Goal: Task Accomplishment & Management: Manage account settings

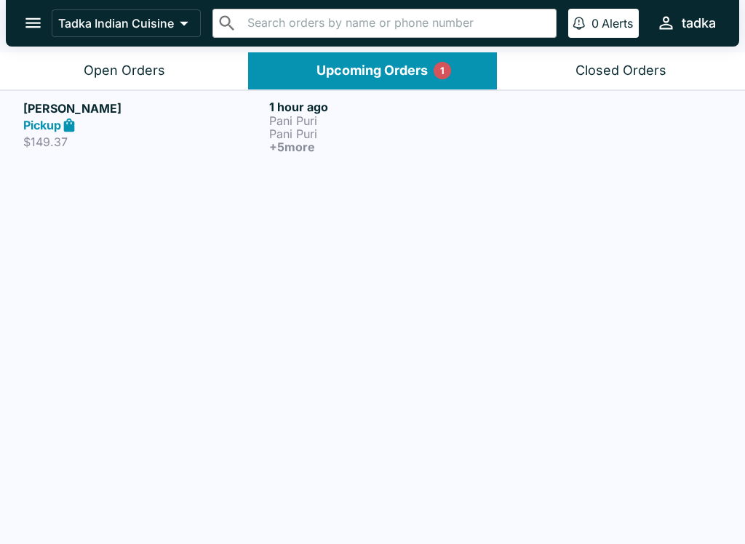
click at [295, 124] on p "Pani Puri" at bounding box center [389, 120] width 240 height 13
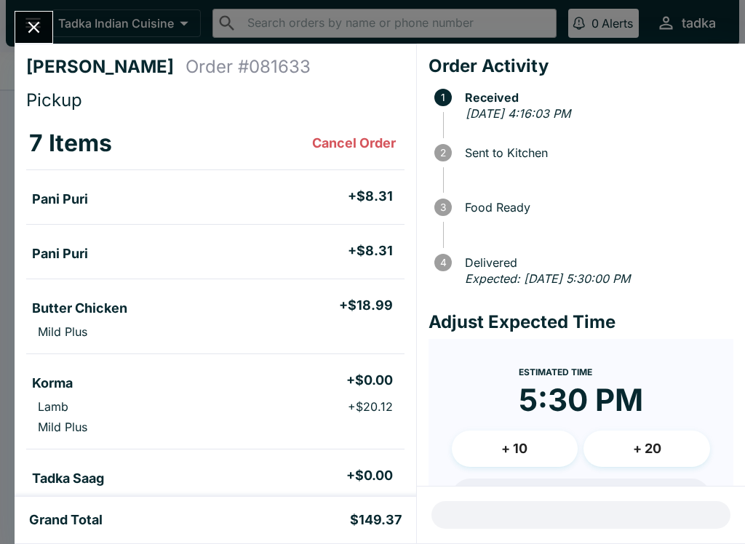
click at [28, 22] on icon "Close" at bounding box center [34, 27] width 20 height 20
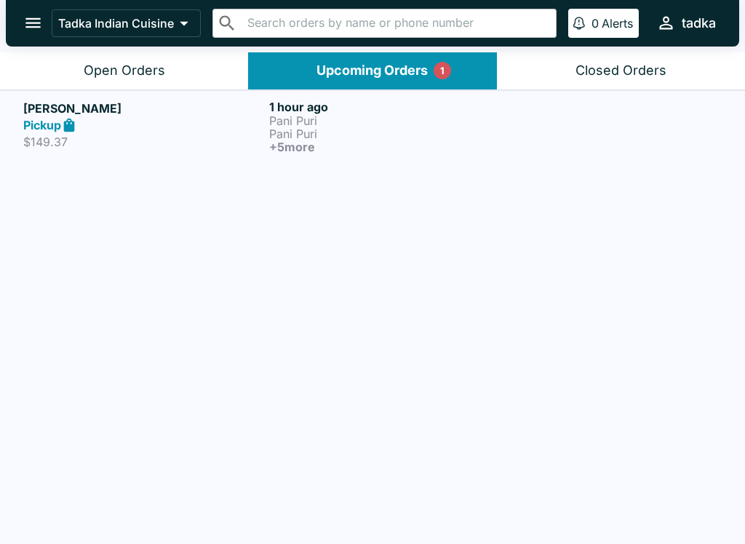
click at [106, 63] on div "Open Orders" at bounding box center [124, 71] width 81 height 17
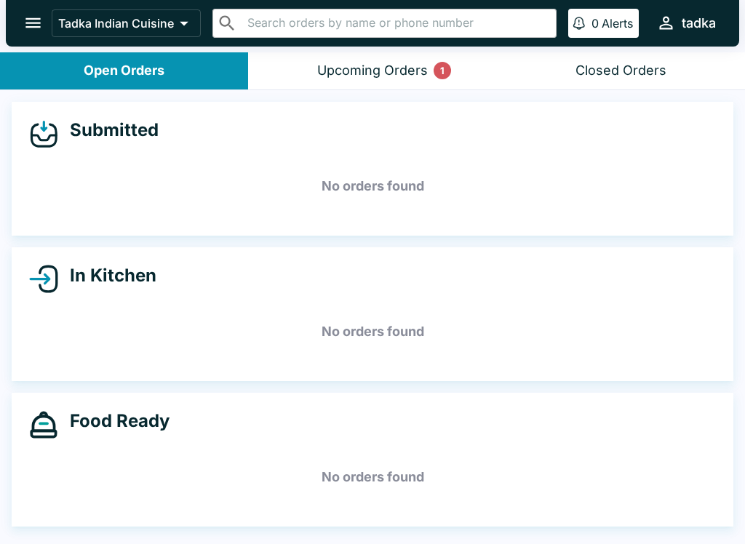
click at [407, 63] on div "Upcoming Orders 1" at bounding box center [372, 71] width 111 height 17
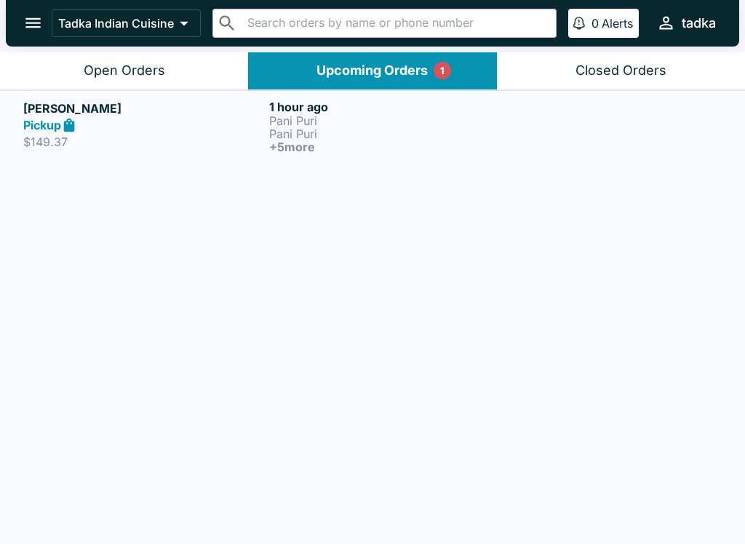
click at [129, 144] on p "$149.37" at bounding box center [143, 142] width 240 height 15
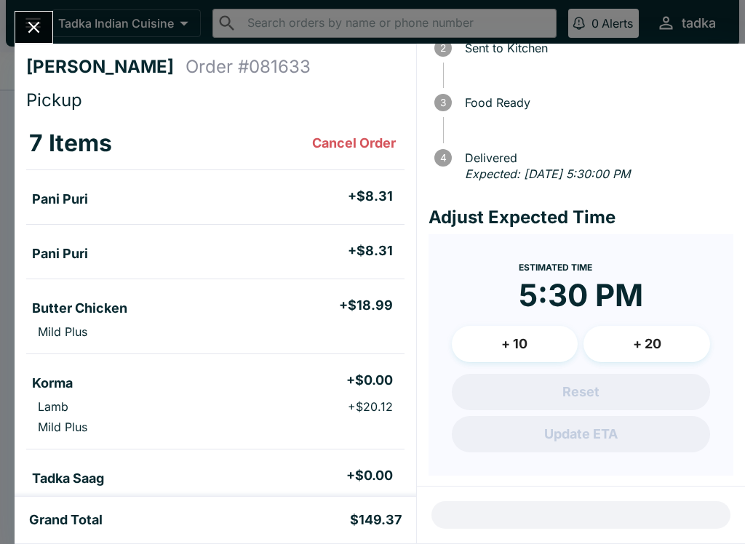
scroll to position [104, 0]
click at [28, 27] on icon "Close" at bounding box center [34, 27] width 20 height 20
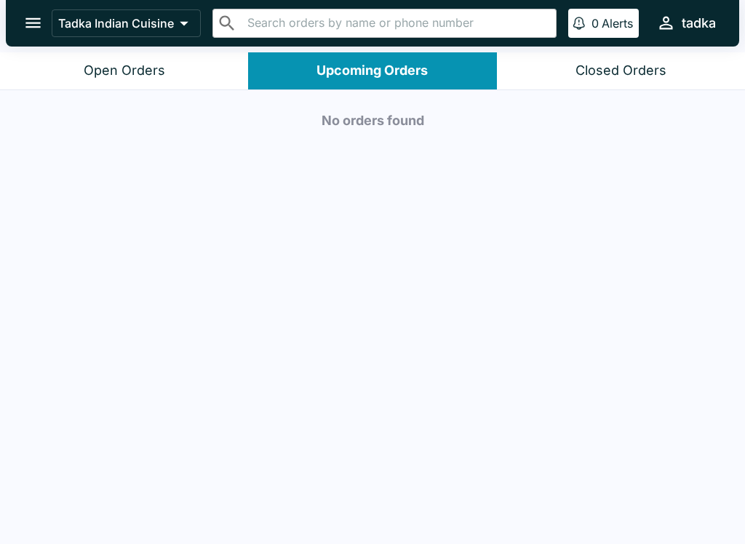
click at [134, 79] on button "Open Orders" at bounding box center [124, 70] width 248 height 37
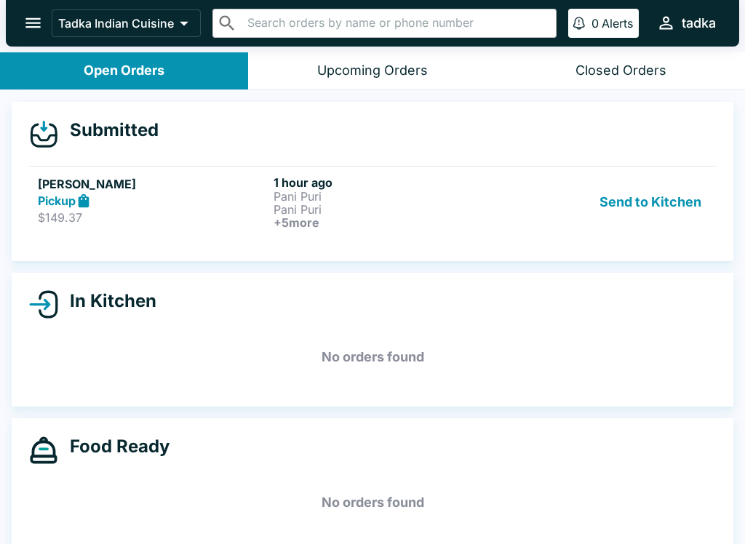
click at [401, 56] on button "Upcoming Orders" at bounding box center [372, 70] width 248 height 37
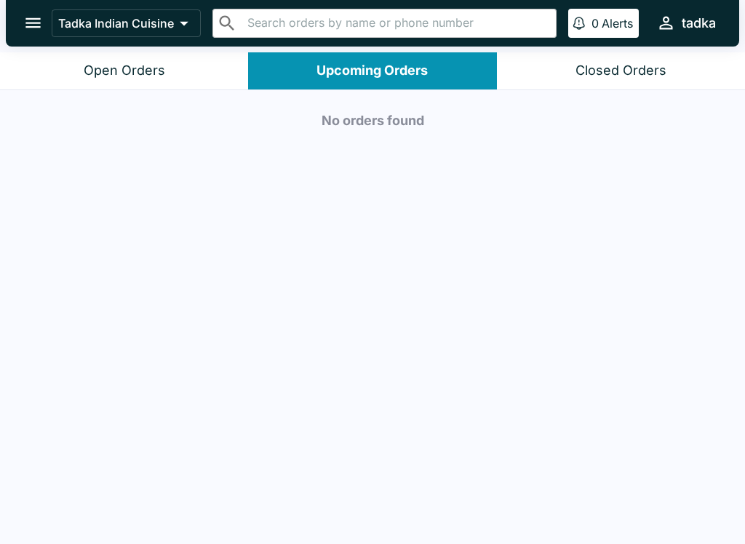
click at [99, 66] on div "Open Orders" at bounding box center [124, 71] width 81 height 17
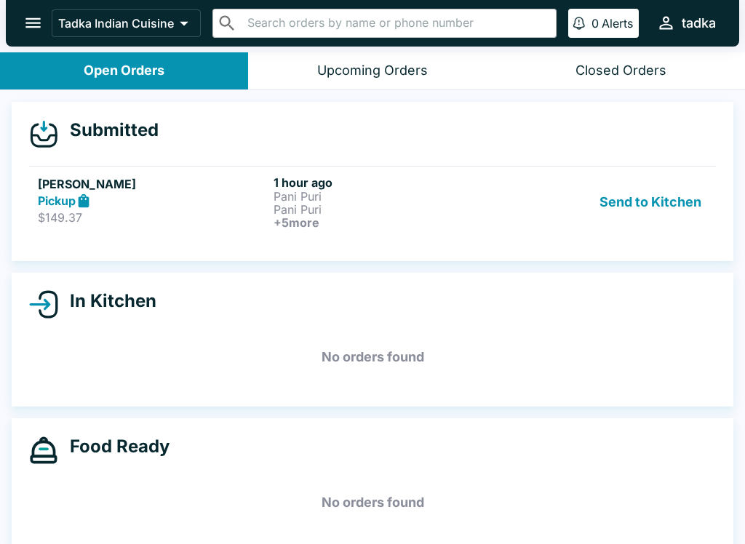
click at [425, 206] on p "Pani Puri" at bounding box center [388, 209] width 230 height 13
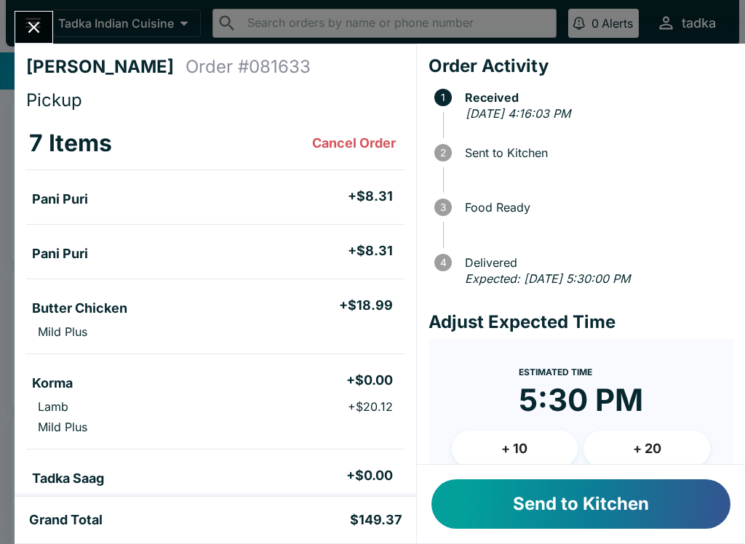
click at [492, 523] on button "Send to Kitchen" at bounding box center [580, 503] width 299 height 49
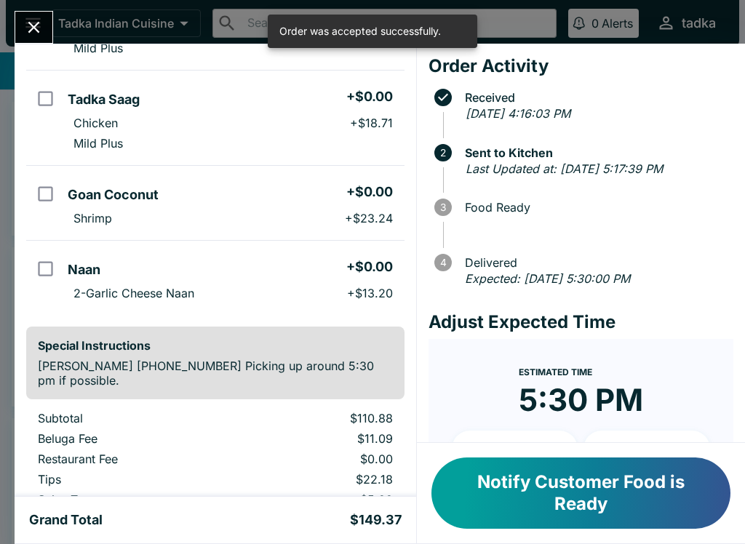
scroll to position [380, 0]
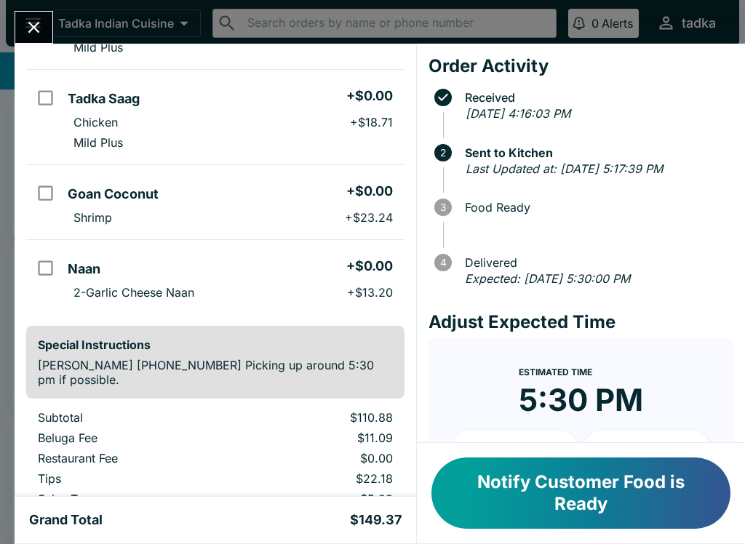
click at [564, 497] on button "Notify Customer Food is Ready" at bounding box center [580, 493] width 299 height 71
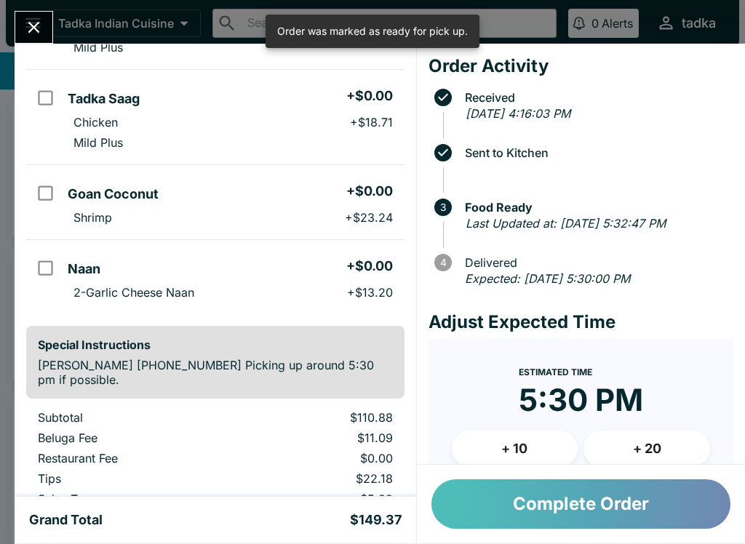
click at [648, 527] on button "Complete Order" at bounding box center [580, 503] width 299 height 49
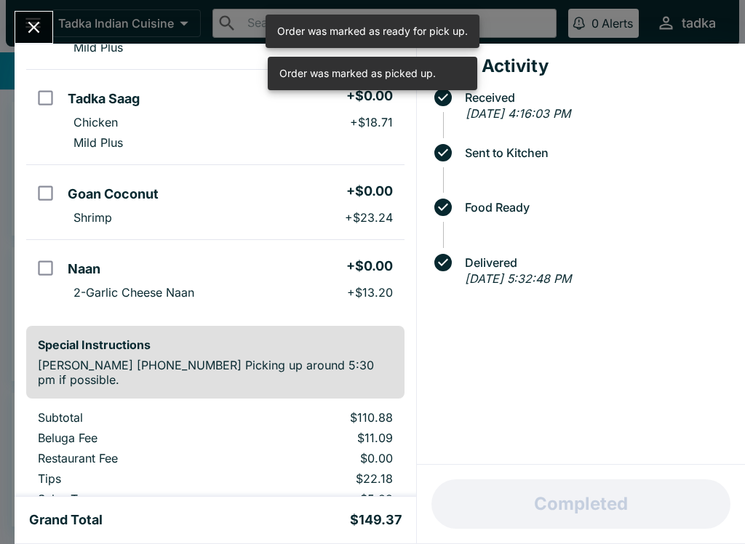
click at [31, 34] on icon "Close" at bounding box center [34, 27] width 20 height 20
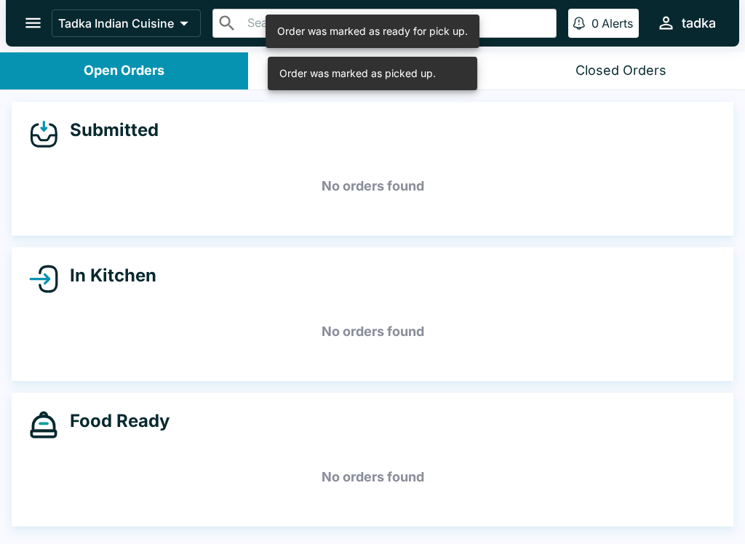
scroll to position [2, 0]
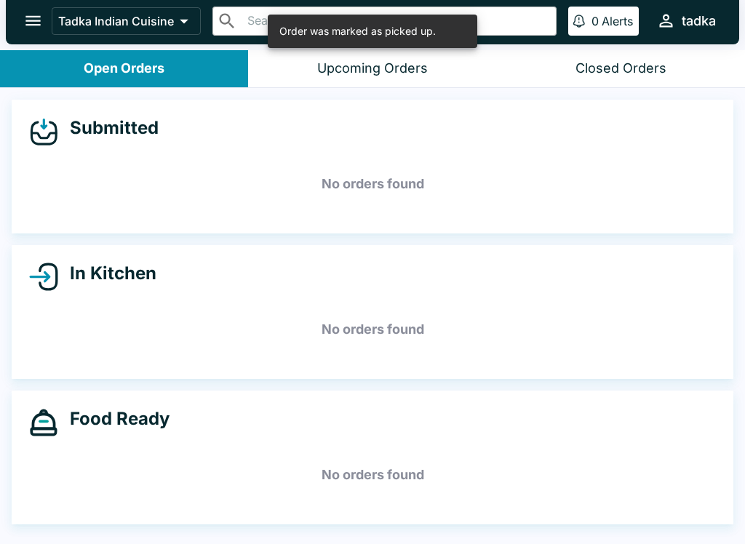
click at [375, 83] on button "Upcoming Orders" at bounding box center [372, 68] width 248 height 37
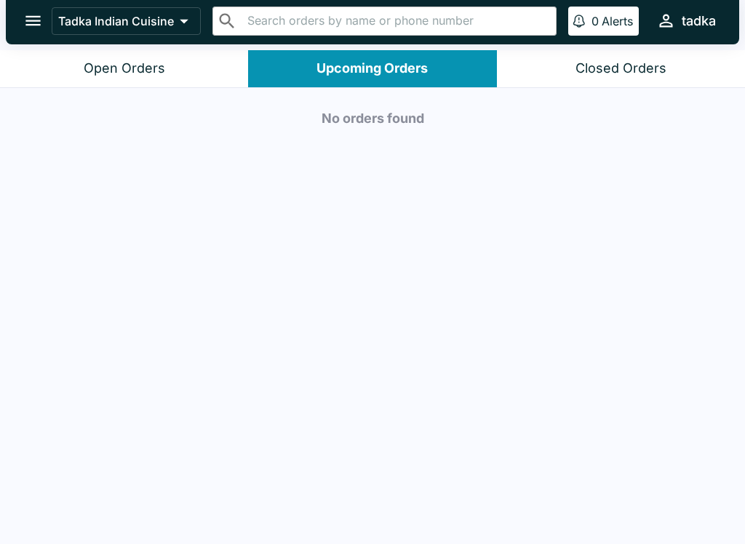
click at [624, 79] on button "Closed Orders" at bounding box center [621, 68] width 248 height 37
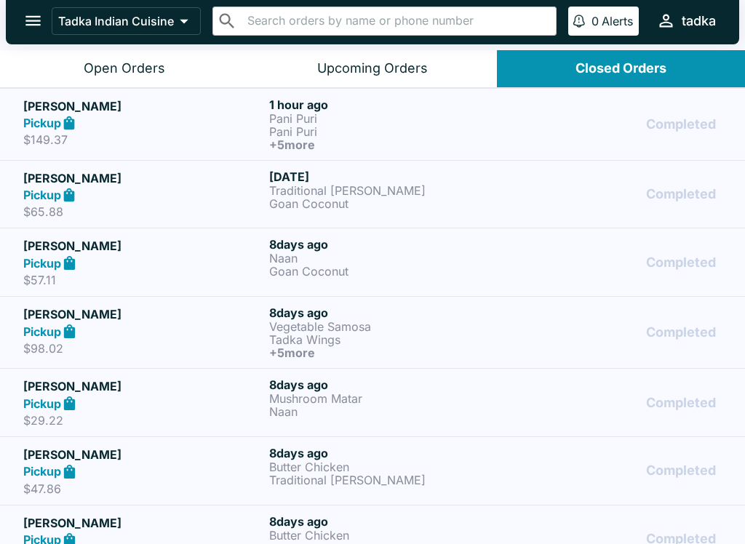
click at [126, 69] on div "Open Orders" at bounding box center [124, 68] width 81 height 17
